Goal: Complete application form: Complete application form

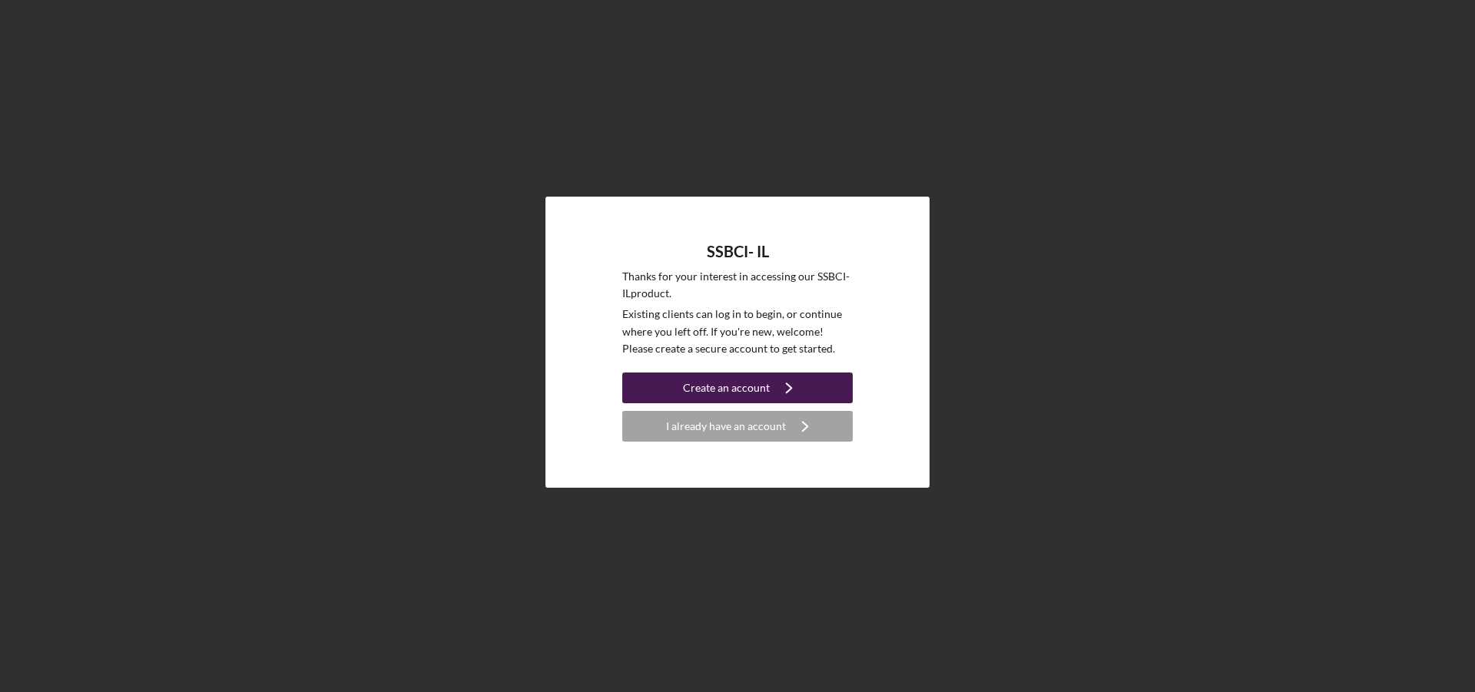
click at [816, 386] on button "Create an account Icon/Navigate" at bounding box center [737, 388] width 231 height 31
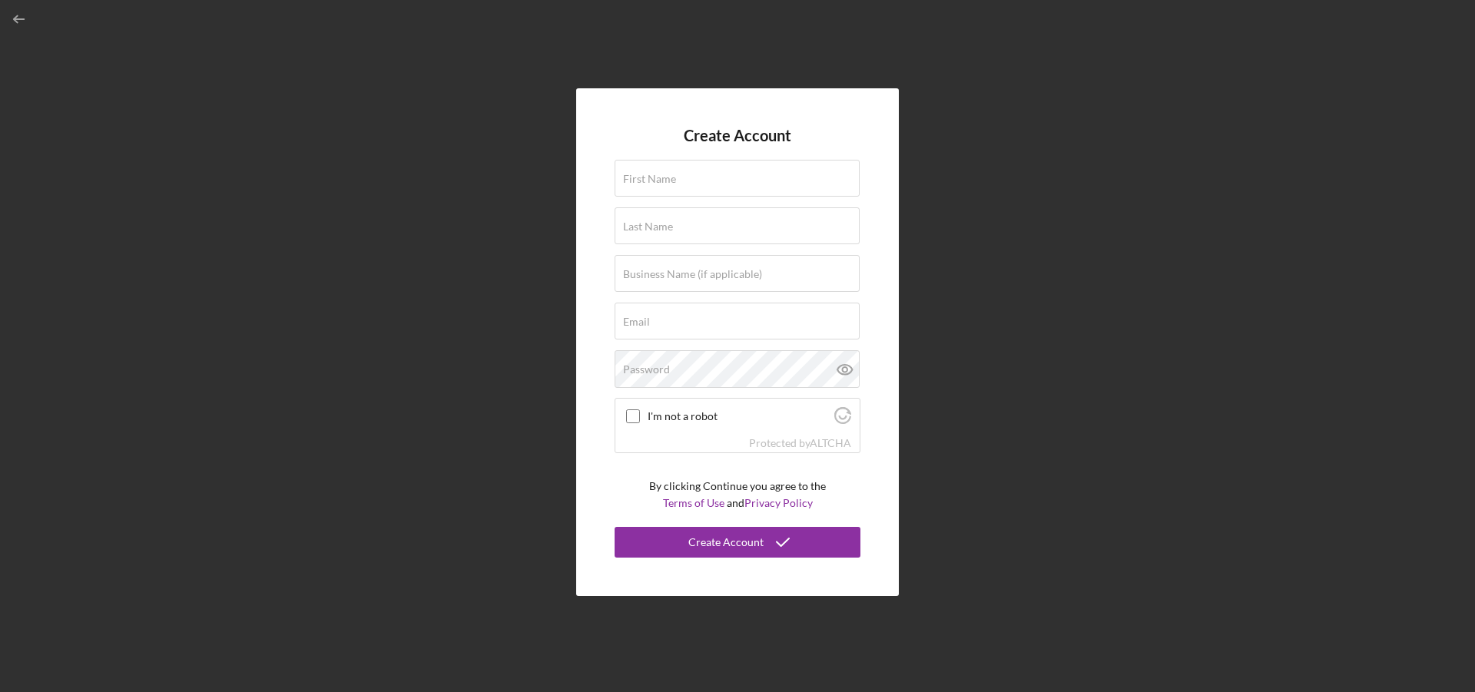
click at [951, 378] on div "Create Account First Name Last Name Business Name (if applicable) Email Passwor…" at bounding box center [738, 342] width 1460 height 685
